Goal: Task Accomplishment & Management: Use online tool/utility

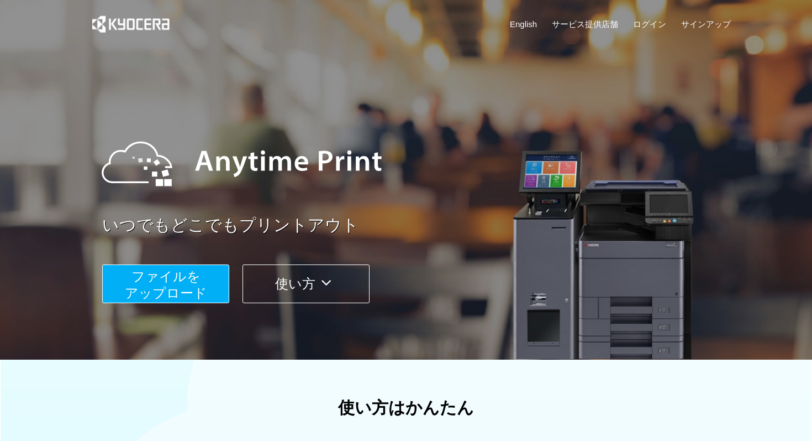
click at [196, 286] on button "ファイルを ​​アップロード" at bounding box center [165, 283] width 127 height 39
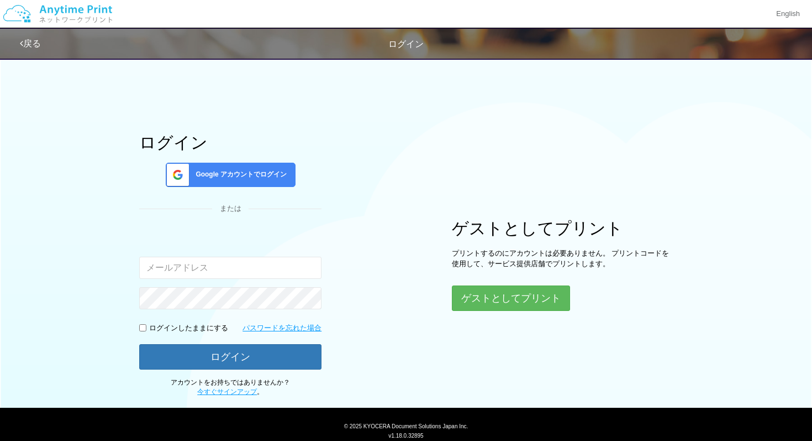
click at [244, 172] on span "Google アカウントでログイン" at bounding box center [239, 174] width 96 height 9
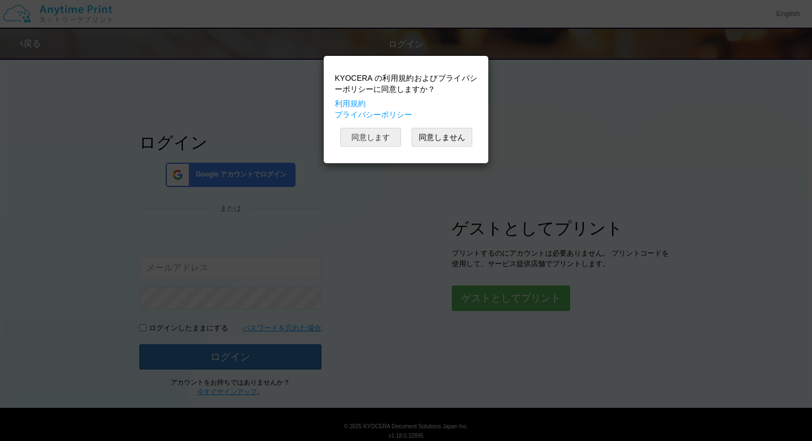
click at [365, 135] on button "同意します" at bounding box center [370, 137] width 61 height 19
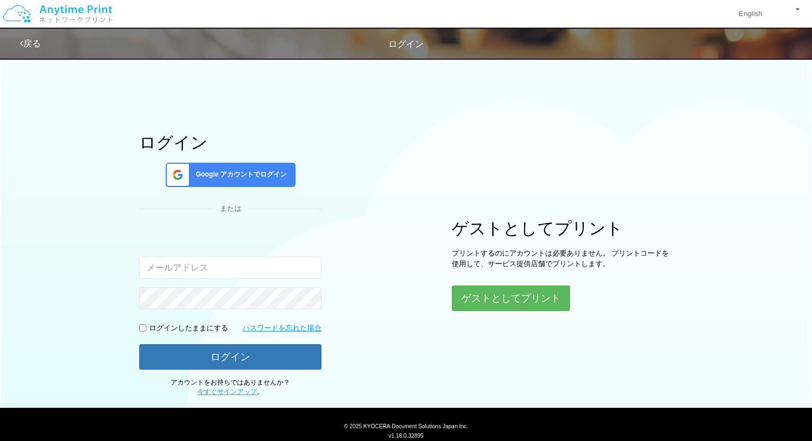
click at [274, 168] on div "Google アカウントでログイン" at bounding box center [231, 174] width 130 height 24
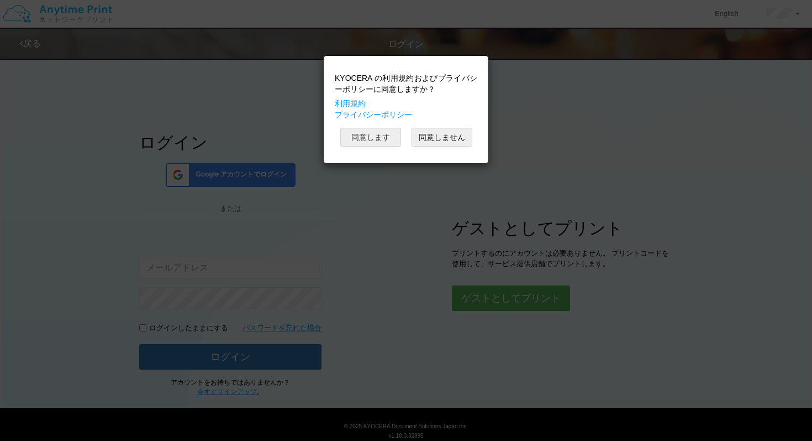
click at [385, 134] on button "同意します" at bounding box center [370, 137] width 61 height 19
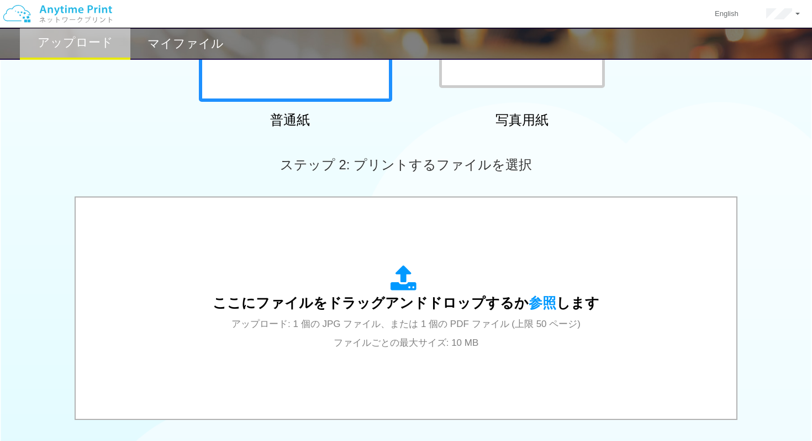
scroll to position [306, 0]
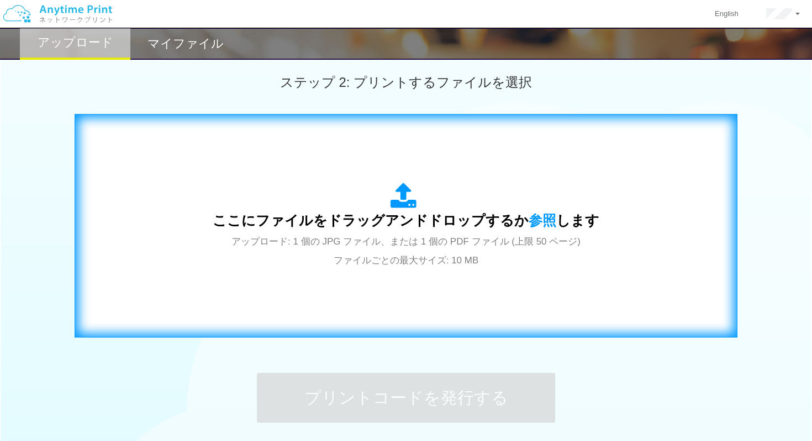
click at [418, 219] on span "ここにファイルをドラッグアンドドロップするか 参照 します" at bounding box center [406, 219] width 387 height 15
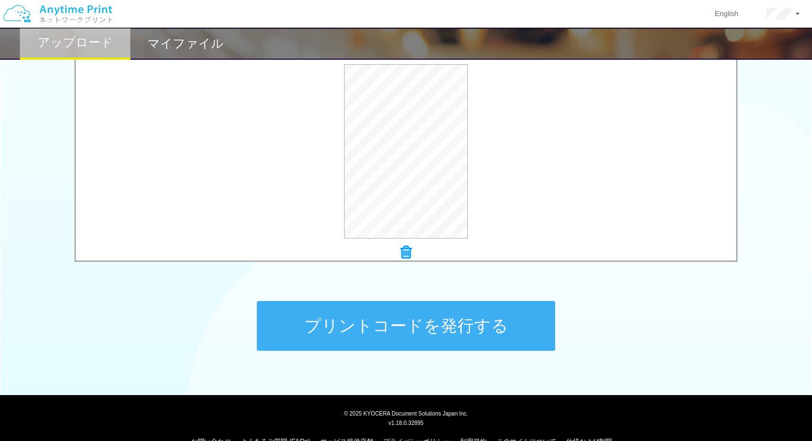
scroll to position [400, 0]
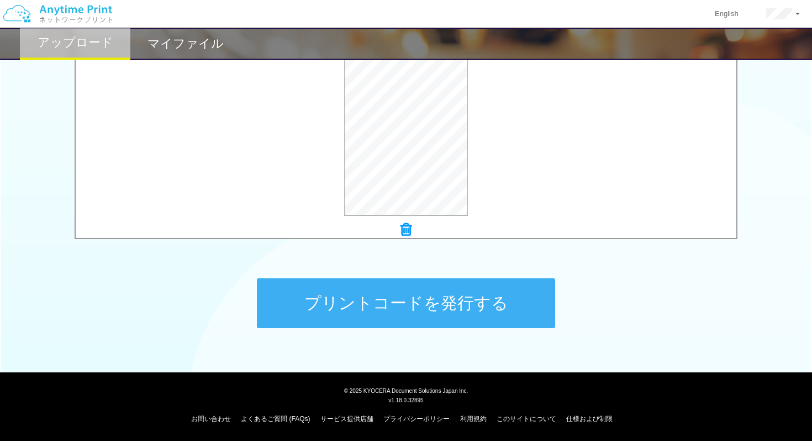
click at [466, 305] on button "プリントコードを発行する" at bounding box center [406, 303] width 298 height 50
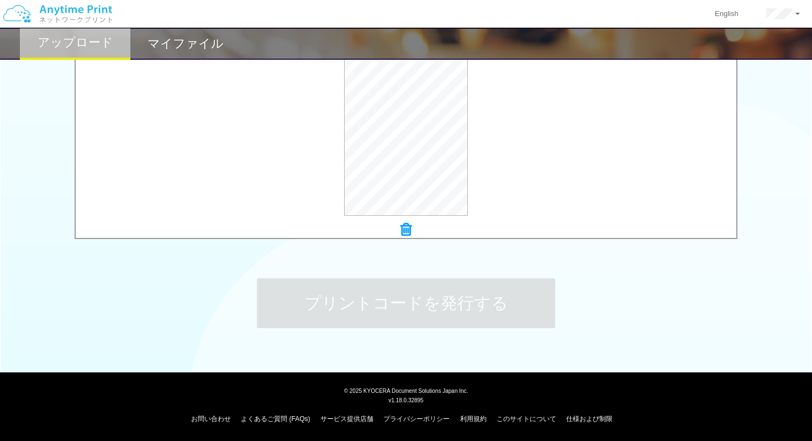
scroll to position [0, 0]
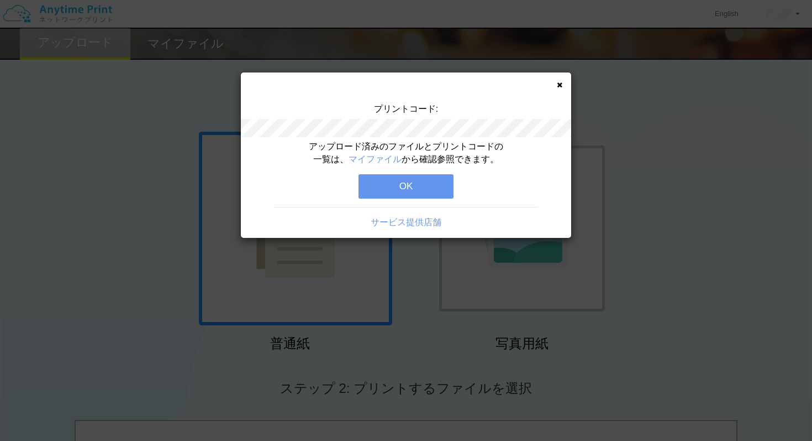
click at [560, 85] on icon at bounding box center [560, 84] width 6 height 7
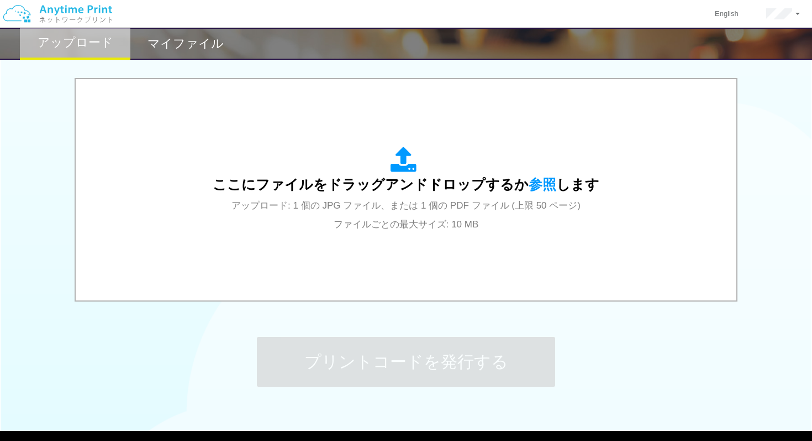
scroll to position [400, 0]
